Goal: Information Seeking & Learning: Compare options

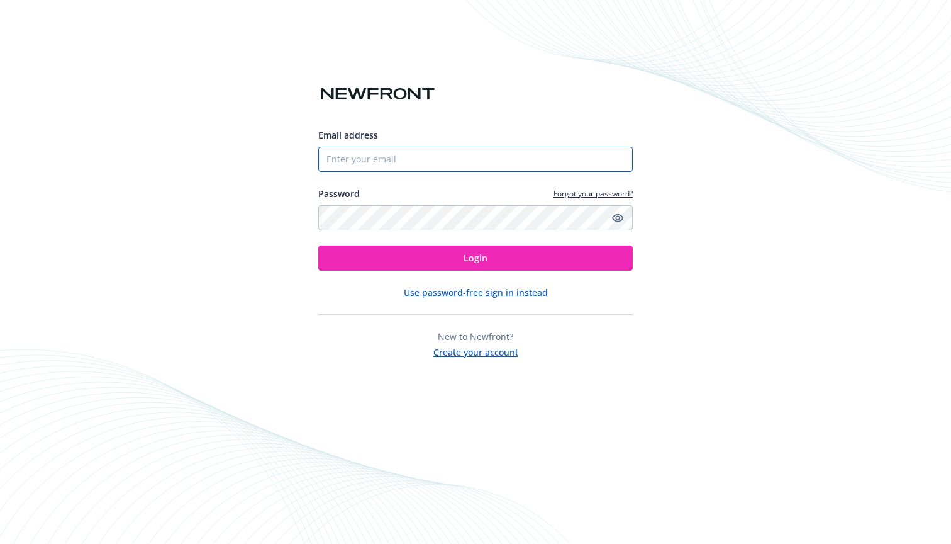
click at [494, 150] on input "Email address" at bounding box center [475, 159] width 315 height 25
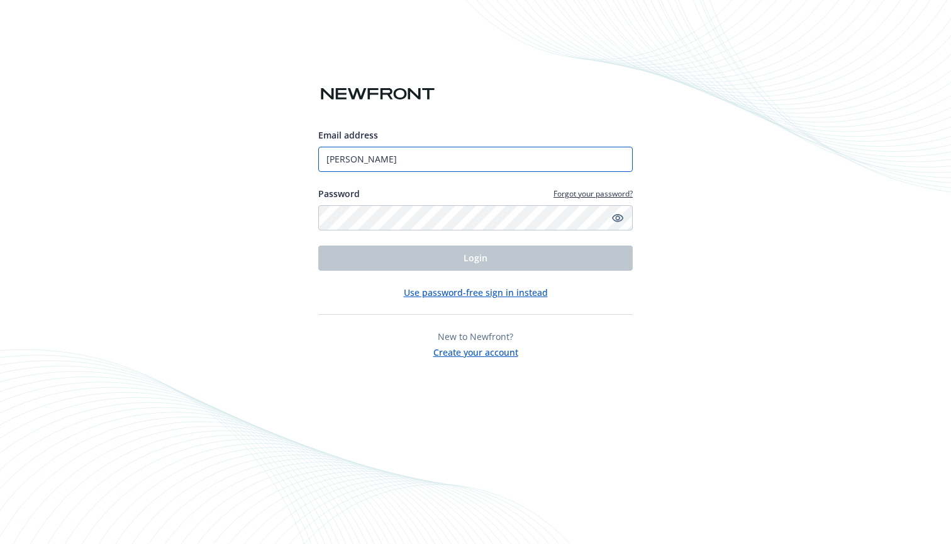
type input "[PERSON_NAME][EMAIL_ADDRESS][PERSON_NAME][DOMAIN_NAME]"
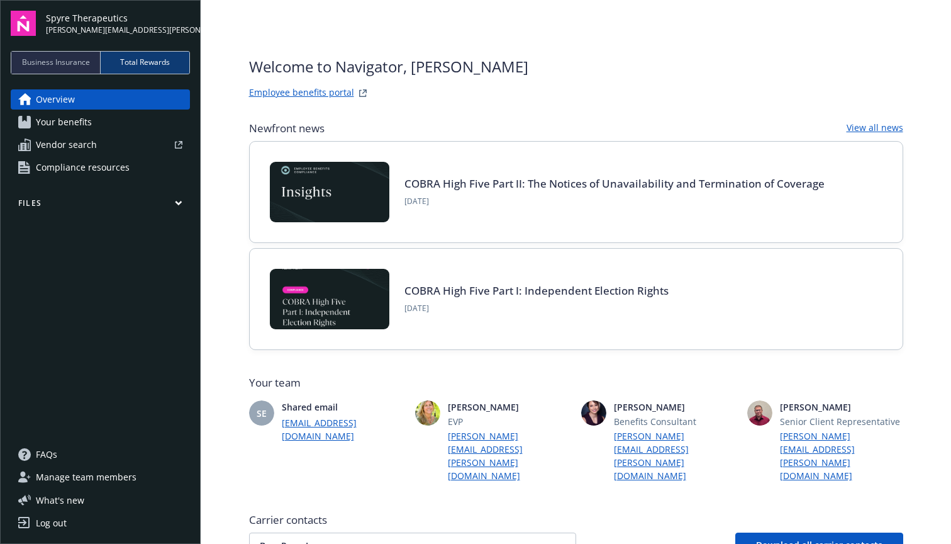
click at [115, 124] on link "Your benefits" at bounding box center [100, 122] width 179 height 20
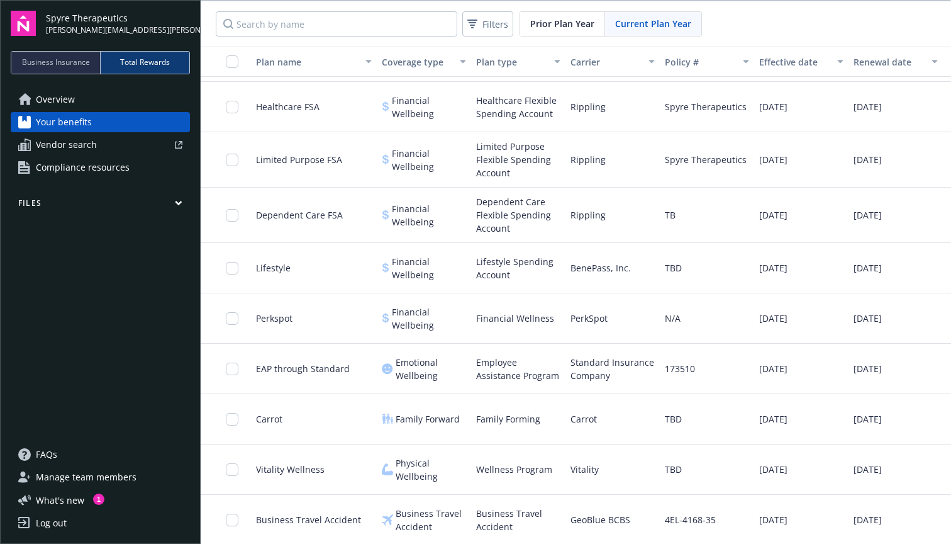
scroll to position [448, 0]
click at [271, 317] on span "Perkspot" at bounding box center [274, 317] width 36 height 13
click at [229, 319] on input "checkbox" at bounding box center [232, 318] width 13 height 13
click at [447, 516] on span "Download 1" at bounding box center [464, 515] width 48 height 12
click at [228, 320] on input "checkbox" at bounding box center [232, 318] width 13 height 13
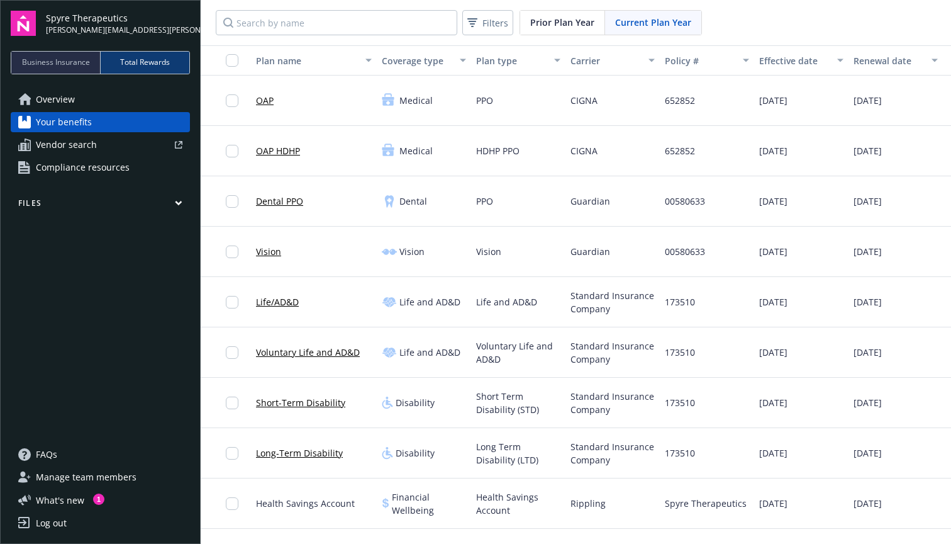
scroll to position [0, 0]
click at [77, 147] on span "Vendor search" at bounding box center [66, 145] width 61 height 20
click at [46, 98] on span "Overview" at bounding box center [55, 99] width 39 height 20
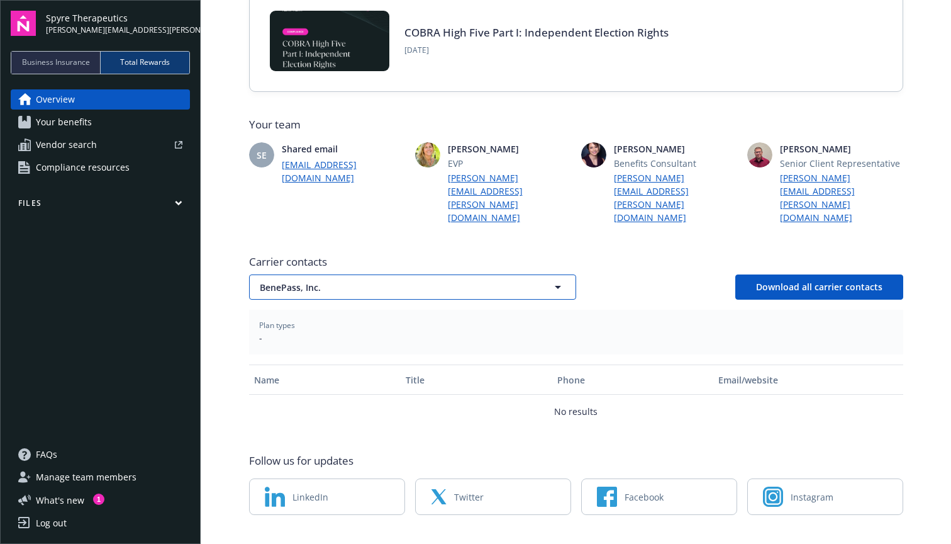
click at [311, 281] on span "BenePass, Inc." at bounding box center [391, 287] width 262 height 13
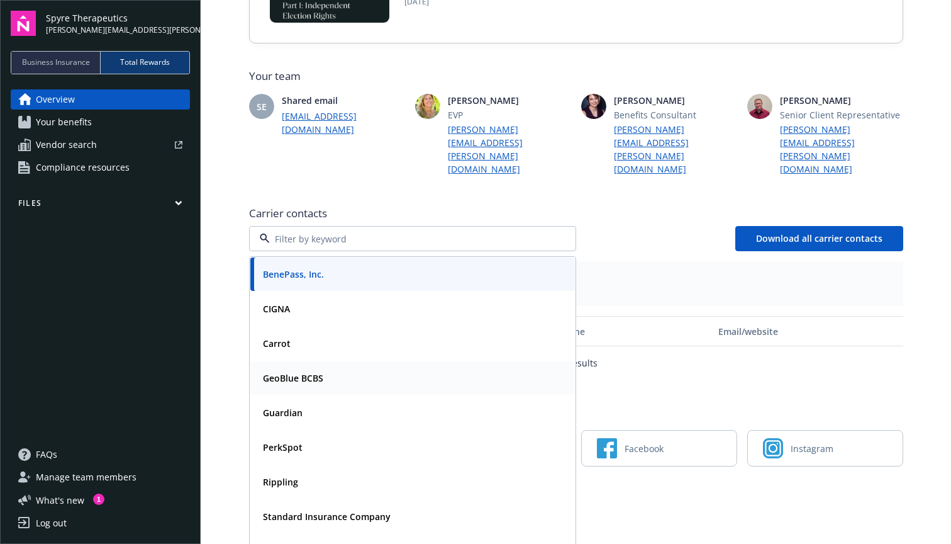
scroll to position [305, 0]
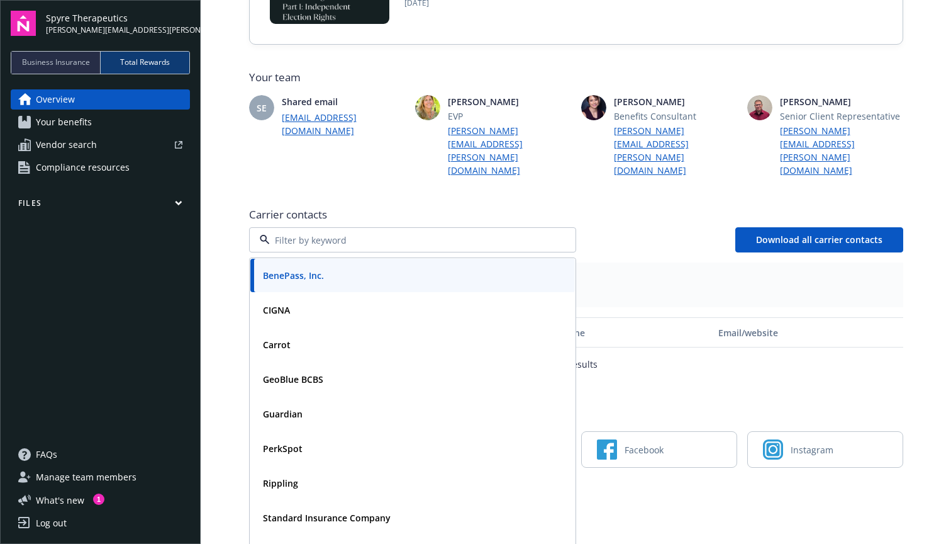
click at [599, 227] on div "BenePass, Inc. CIGNA Carrot GeoBlue BCBS Guardian PerkSpot Rippling Standard In…" at bounding box center [576, 239] width 654 height 25
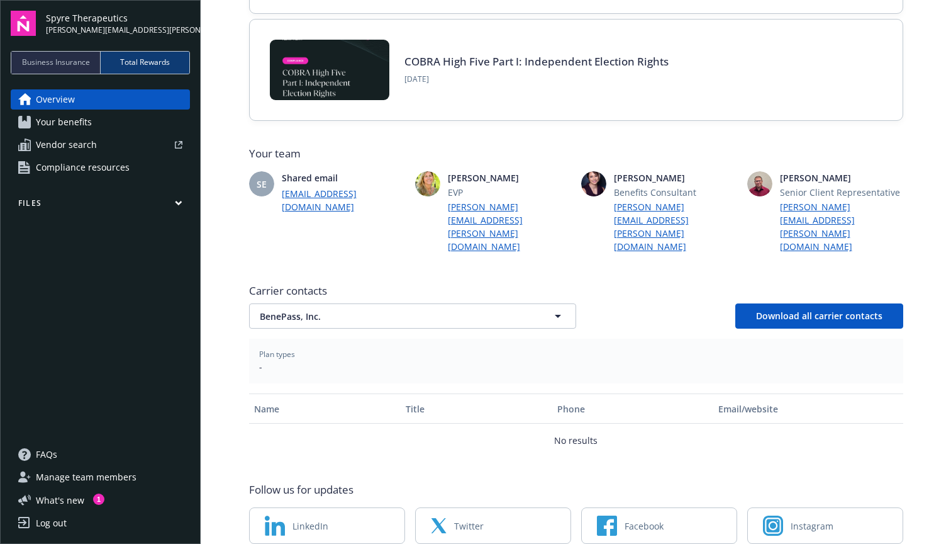
scroll to position [226, 0]
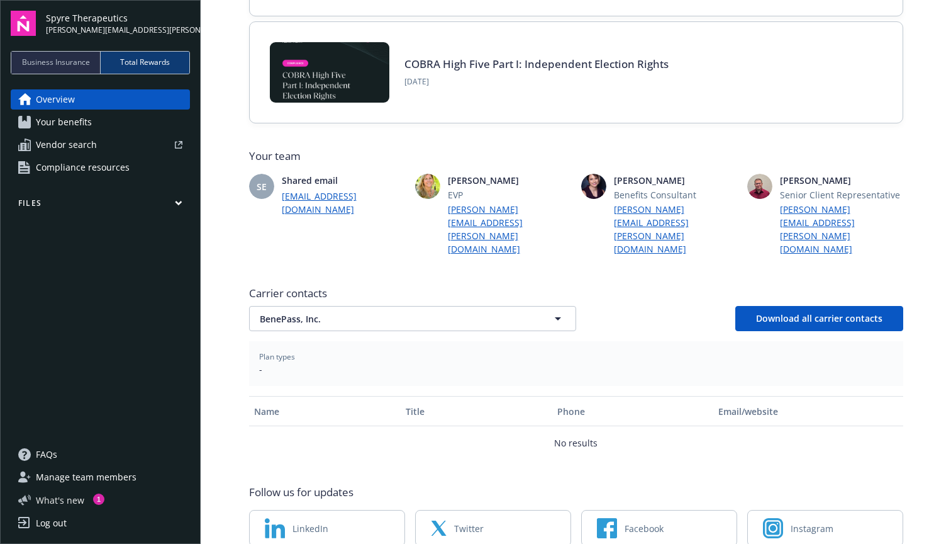
click at [60, 494] on span "What ' s new" at bounding box center [60, 499] width 48 height 13
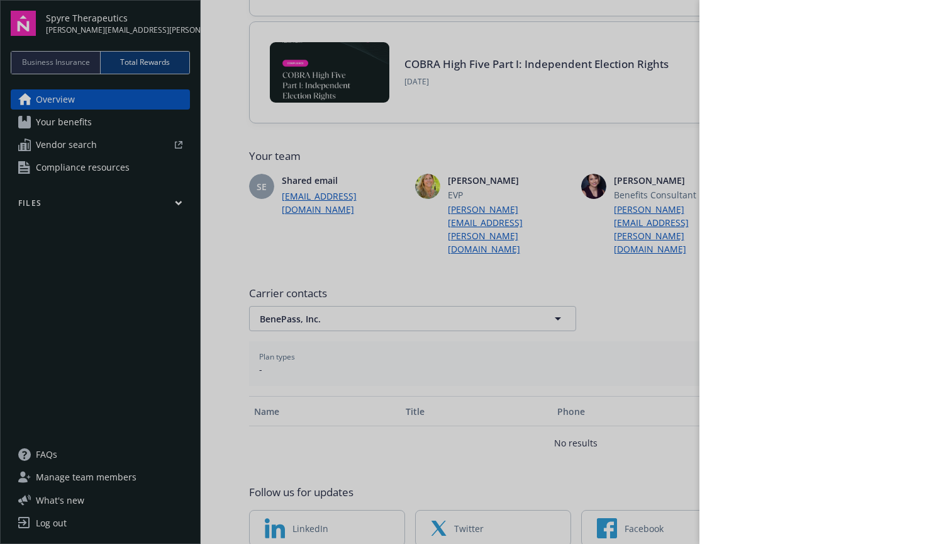
click at [104, 391] on div at bounding box center [475, 272] width 951 height 544
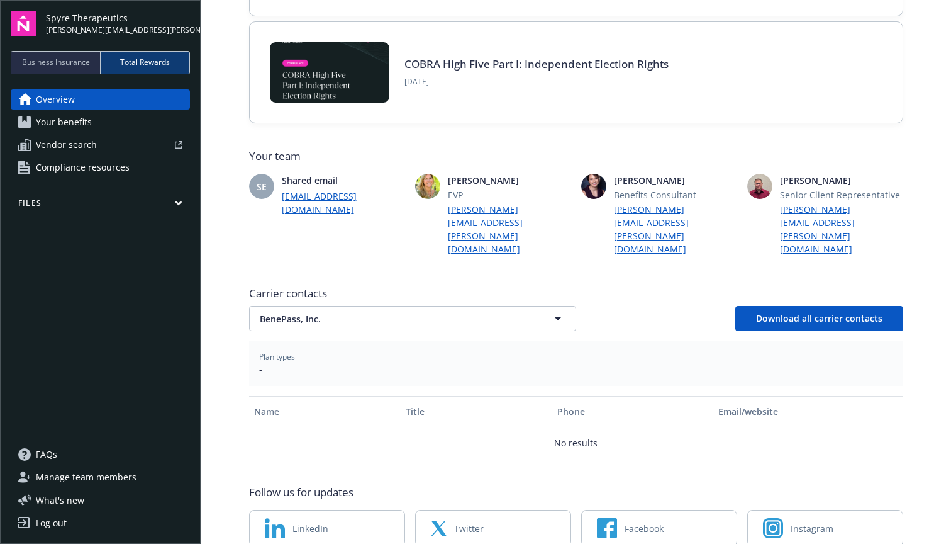
click at [107, 126] on link "Your benefits" at bounding box center [100, 122] width 179 height 20
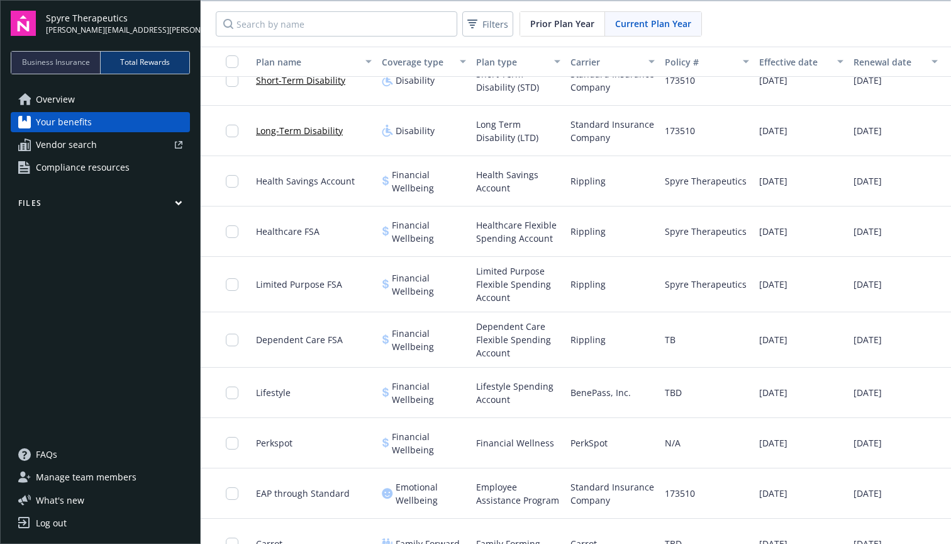
scroll to position [325, 0]
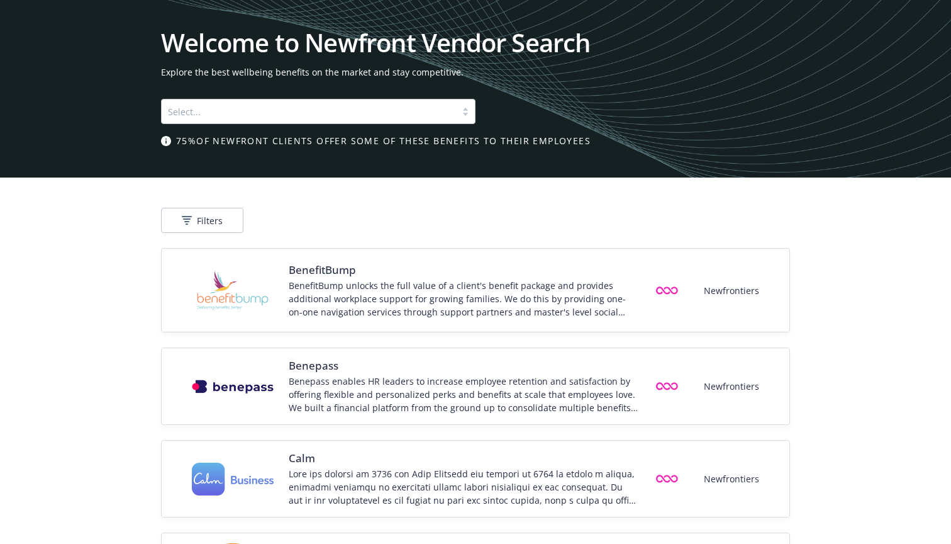
click at [321, 114] on div at bounding box center [309, 111] width 282 height 15
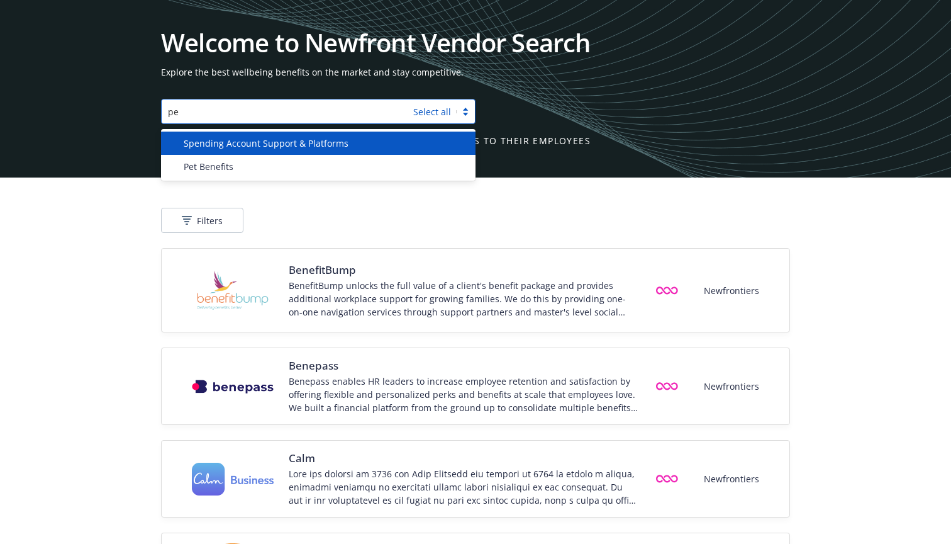
type input "pet"
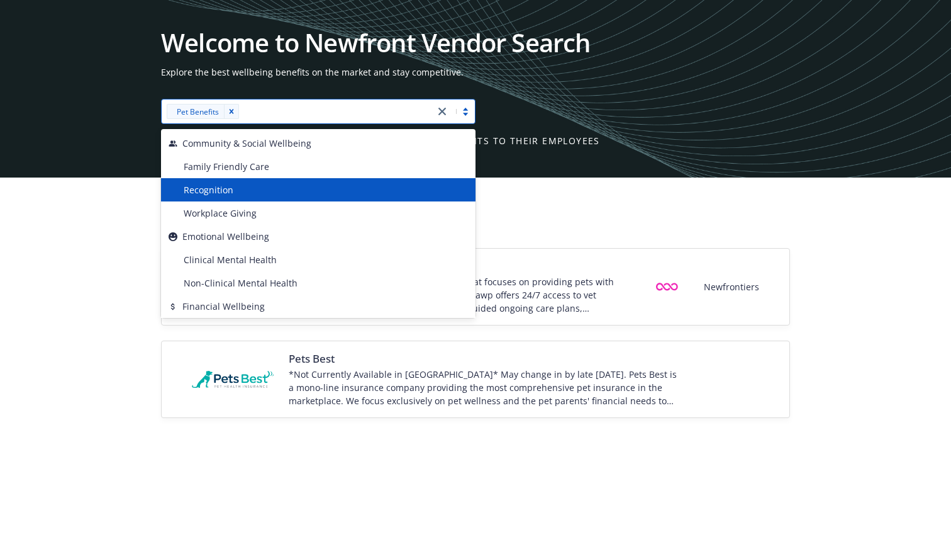
click at [723, 232] on div "Filters" at bounding box center [475, 220] width 629 height 25
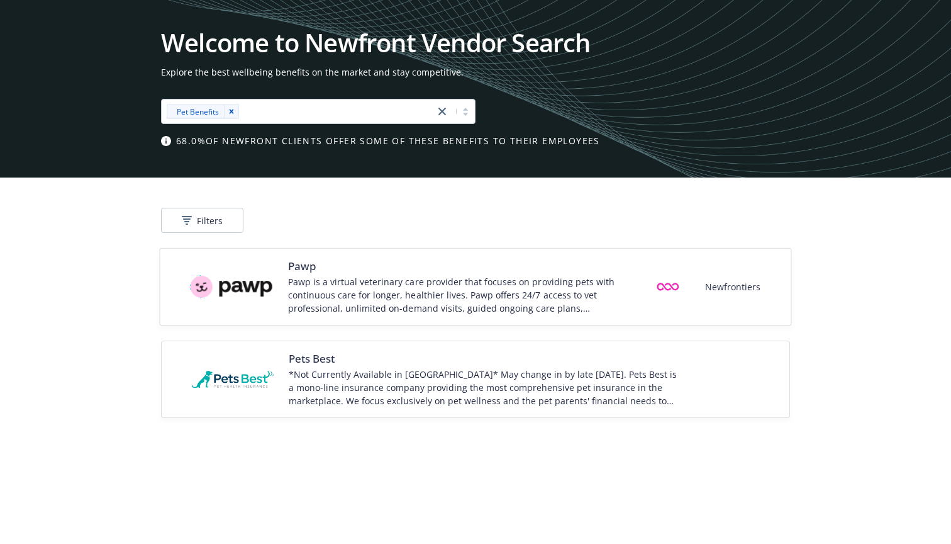
click at [494, 304] on div "Pawp is a virtual veterinary care provider that focuses on providing pets with …" at bounding box center [463, 295] width 351 height 40
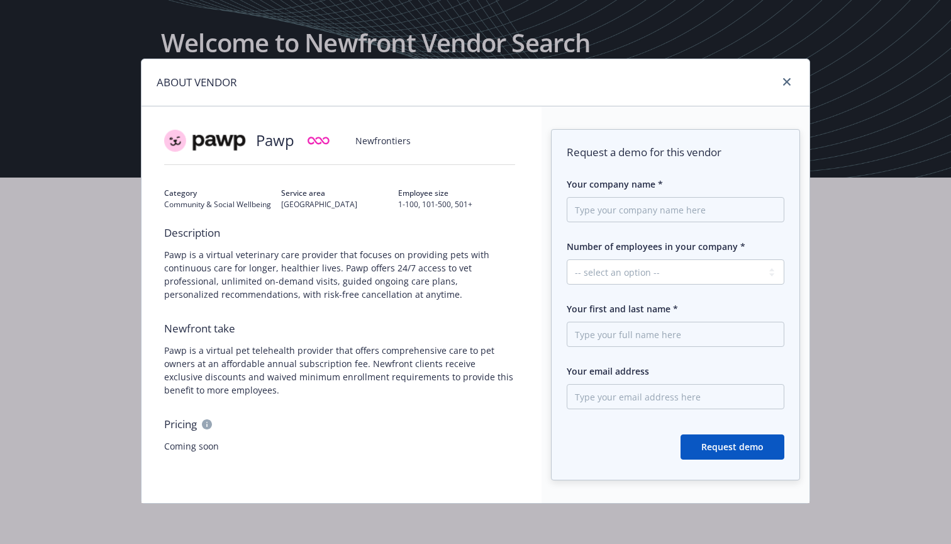
scroll to position [18, 0]
click at [787, 79] on icon "close" at bounding box center [787, 82] width 8 height 8
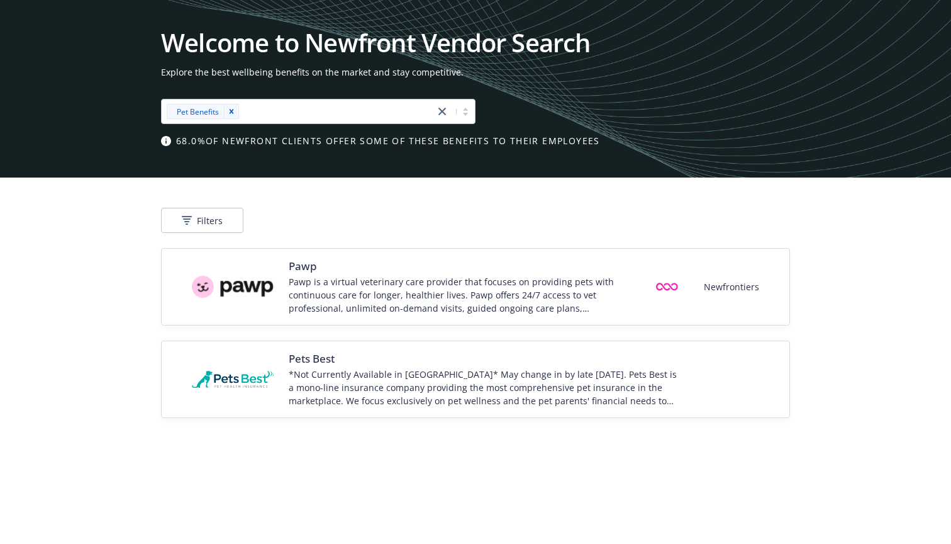
scroll to position [0, 0]
